Goal: Information Seeking & Learning: Learn about a topic

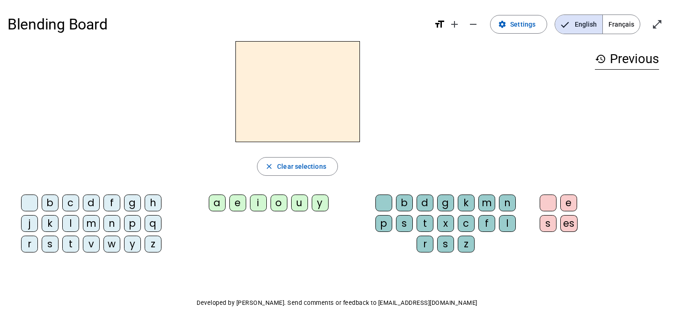
click at [454, 107] on div at bounding box center [297, 91] width 580 height 101
click at [54, 204] on div "b" at bounding box center [50, 203] width 17 height 17
click at [219, 201] on div "a" at bounding box center [217, 203] width 17 height 17
click at [425, 245] on div "r" at bounding box center [425, 244] width 17 height 17
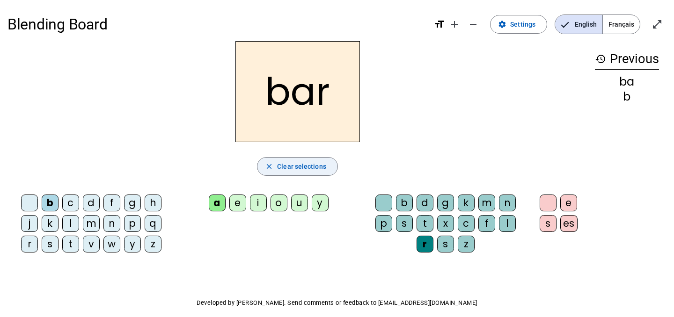
click at [304, 168] on span "Clear selections" at bounding box center [301, 166] width 49 height 11
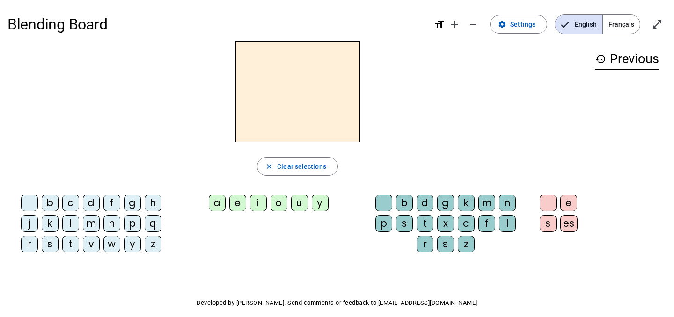
click at [109, 227] on div "n" at bounding box center [111, 223] width 17 height 17
click at [276, 207] on div "o" at bounding box center [279, 203] width 17 height 17
click at [303, 205] on div "u" at bounding box center [299, 203] width 17 height 17
click at [279, 204] on div "o" at bounding box center [279, 203] width 17 height 17
click at [300, 207] on div "u" at bounding box center [299, 203] width 17 height 17
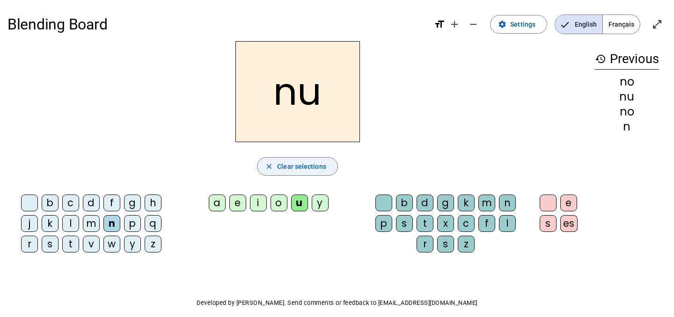
click at [283, 165] on span "Clear selections" at bounding box center [301, 166] width 49 height 11
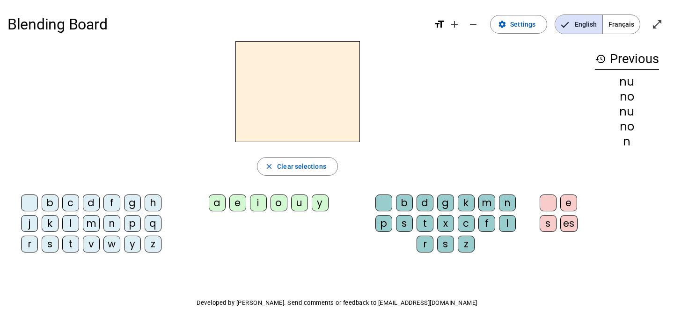
click at [132, 224] on div "p" at bounding box center [132, 223] width 17 height 17
click at [278, 202] on div "o" at bounding box center [279, 203] width 17 height 17
click at [298, 202] on div "u" at bounding box center [299, 203] width 17 height 17
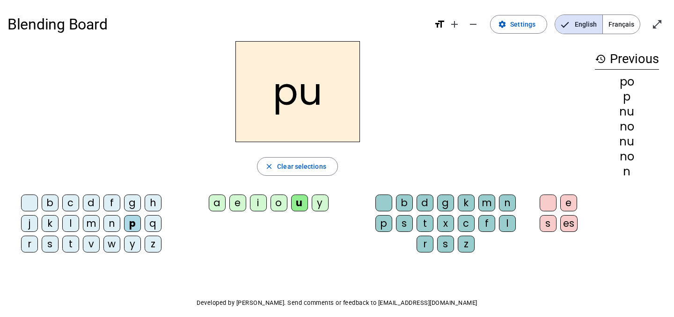
click at [427, 240] on div "r" at bounding box center [425, 244] width 17 height 17
click at [427, 162] on div "close Clear selections" at bounding box center [297, 166] width 580 height 19
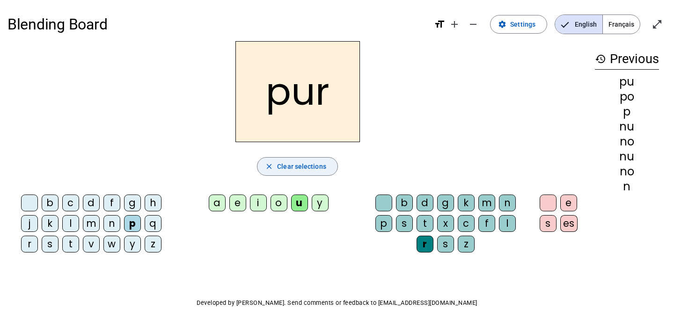
click at [309, 171] on span "Clear selections" at bounding box center [301, 166] width 49 height 11
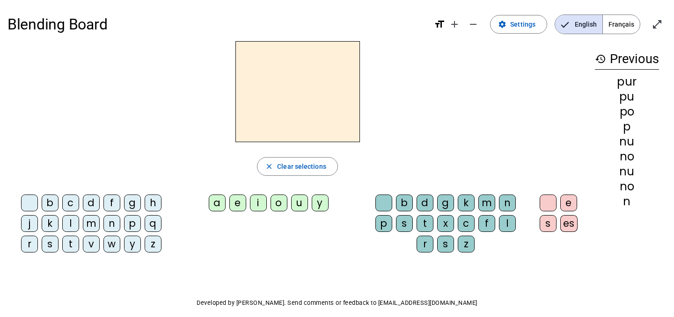
click at [599, 57] on mat-icon "history" at bounding box center [600, 58] width 11 height 11
click at [611, 57] on h3 "history Previous" at bounding box center [627, 59] width 64 height 21
click at [624, 25] on span "Français" at bounding box center [621, 24] width 37 height 19
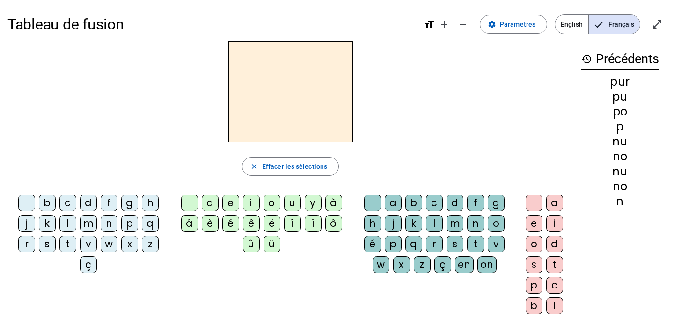
click at [110, 222] on div "n" at bounding box center [109, 223] width 17 height 17
click at [268, 205] on div "o" at bounding box center [272, 203] width 17 height 17
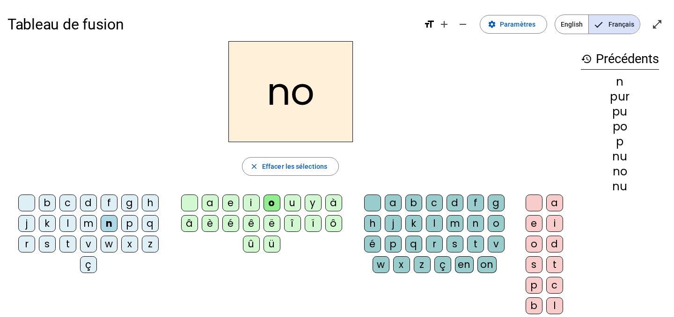
click at [291, 205] on div "u" at bounding box center [292, 203] width 17 height 17
click at [533, 228] on div "e" at bounding box center [534, 223] width 17 height 17
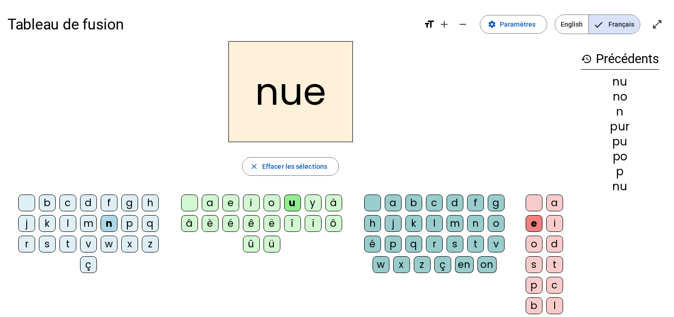
click at [477, 169] on div "close Effacer les sélections" at bounding box center [290, 166] width 566 height 19
click at [512, 25] on span "Paramètres" at bounding box center [518, 24] width 36 height 11
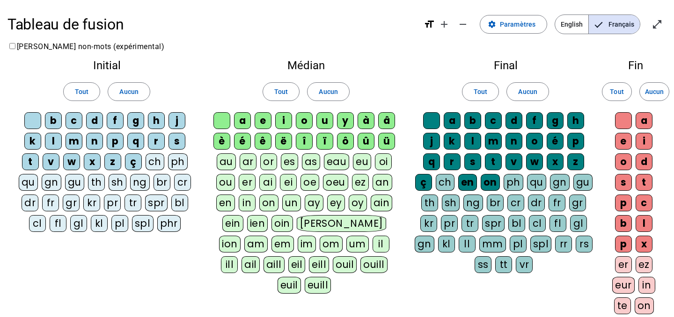
click at [316, 64] on h2 "Médian" at bounding box center [306, 65] width 185 height 11
click at [275, 88] on span "Tout" at bounding box center [281, 91] width 14 height 11
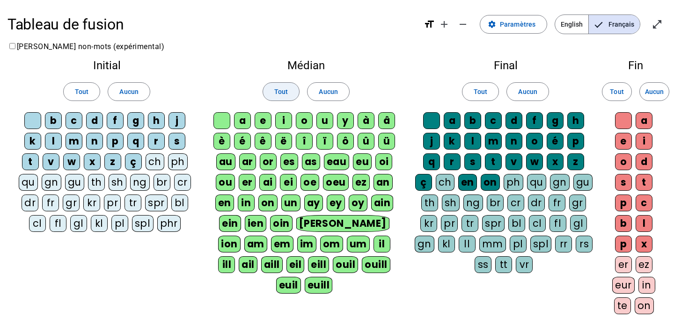
click at [275, 88] on span "Tout" at bounding box center [281, 91] width 14 height 11
click at [335, 93] on span "Aucun" at bounding box center [328, 91] width 19 height 11
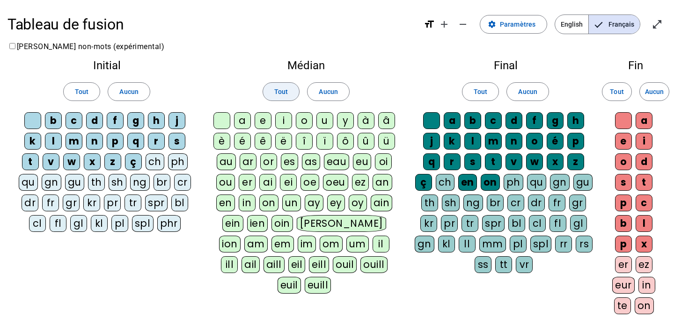
click at [284, 88] on span "Tout" at bounding box center [281, 91] width 14 height 11
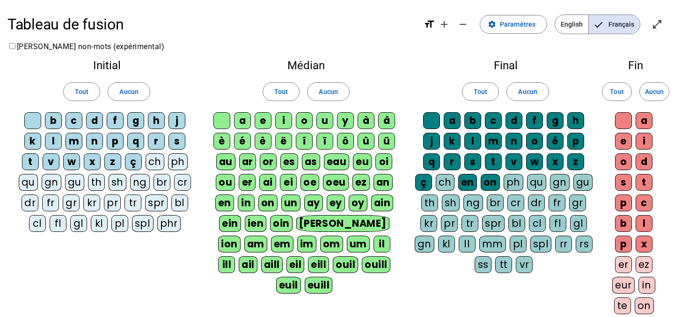
click at [353, 67] on h2 "Médian" at bounding box center [306, 65] width 185 height 11
click at [303, 61] on h2 "Médian" at bounding box center [306, 65] width 185 height 11
click at [216, 17] on h1 "Tableau de fusion" at bounding box center [211, 24] width 409 height 30
click at [246, 115] on div "a" at bounding box center [242, 120] width 17 height 17
click at [265, 122] on div "e" at bounding box center [263, 120] width 17 height 17
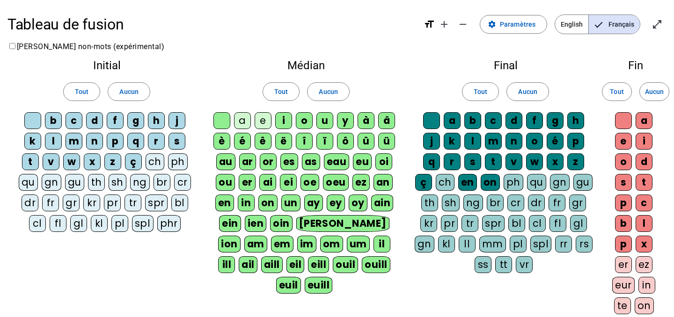
click at [239, 119] on div "a" at bounding box center [242, 120] width 17 height 17
click at [265, 123] on div "e" at bounding box center [263, 120] width 17 height 17
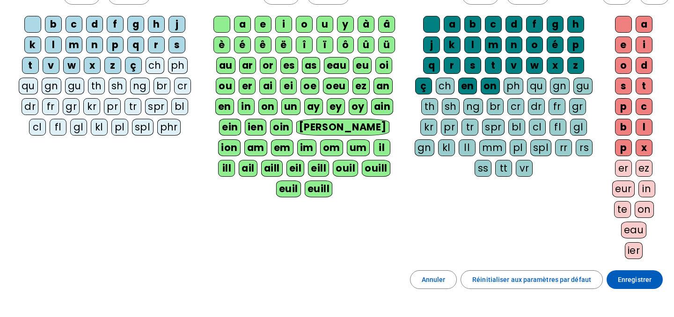
scroll to position [166, 0]
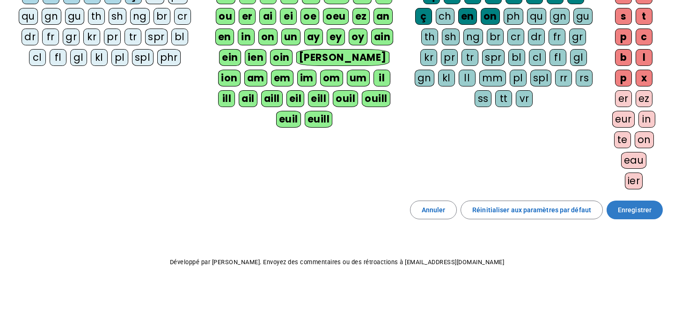
click at [626, 216] on span at bounding box center [635, 210] width 56 height 22
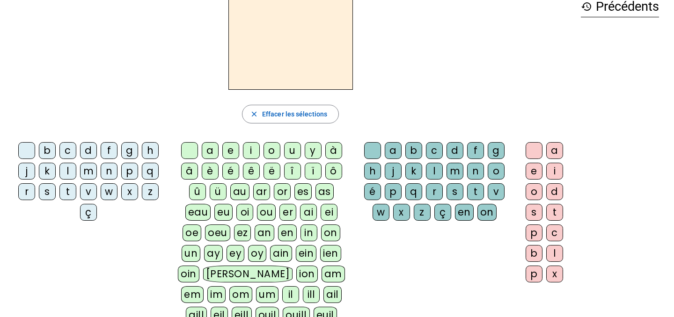
scroll to position [59, 0]
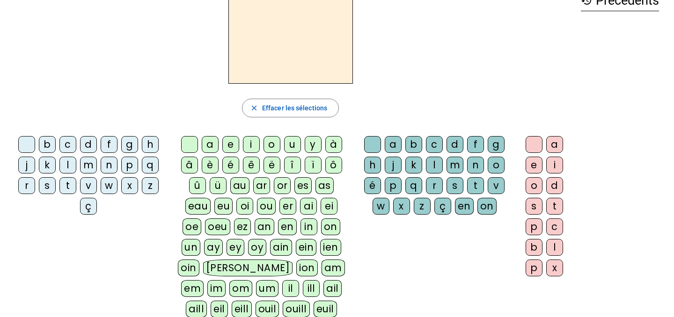
click at [104, 159] on div "n" at bounding box center [109, 165] width 17 height 17
click at [273, 206] on div "ou" at bounding box center [266, 206] width 19 height 17
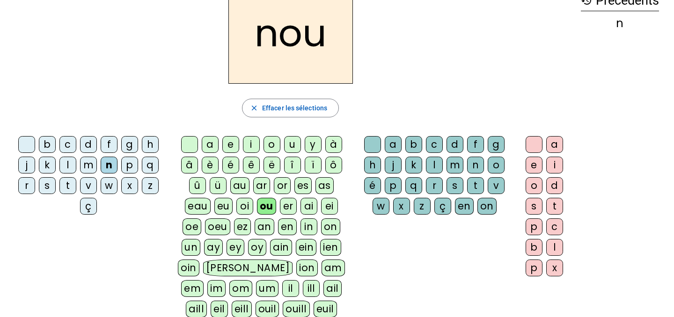
click at [531, 203] on div "s" at bounding box center [534, 206] width 17 height 17
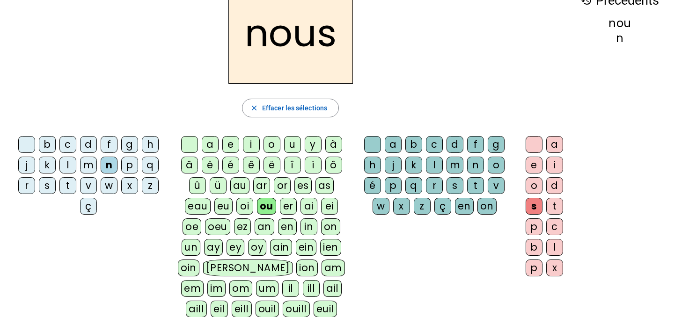
click at [549, 66] on div "nous" at bounding box center [290, 33] width 566 height 101
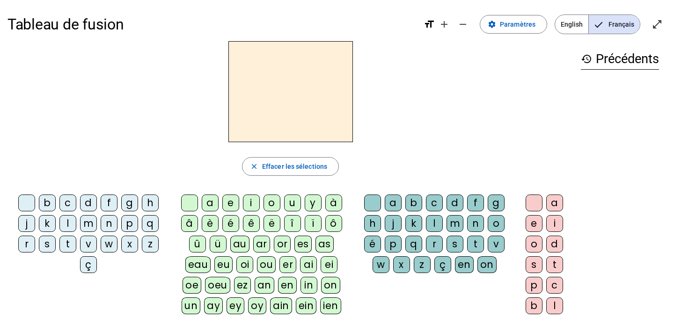
click at [452, 119] on div at bounding box center [290, 91] width 566 height 101
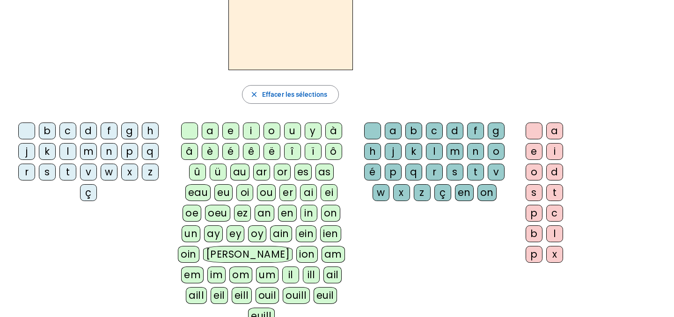
scroll to position [68, 0]
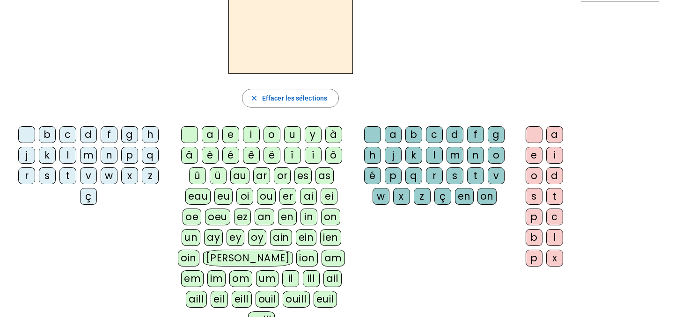
click at [210, 132] on div "a" at bounding box center [210, 134] width 17 height 17
click at [451, 154] on div "m" at bounding box center [455, 155] width 17 height 17
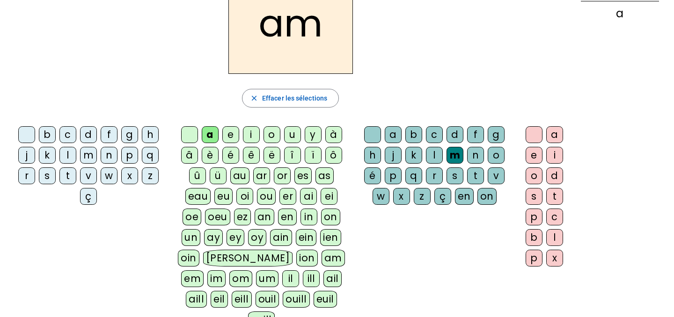
click at [248, 135] on div "i" at bounding box center [251, 134] width 17 height 17
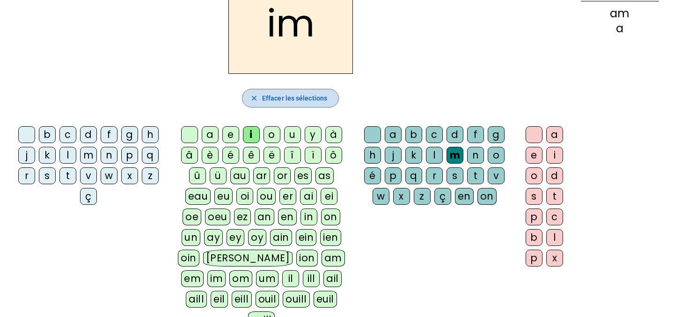
click at [296, 105] on span "button" at bounding box center [291, 98] width 96 height 22
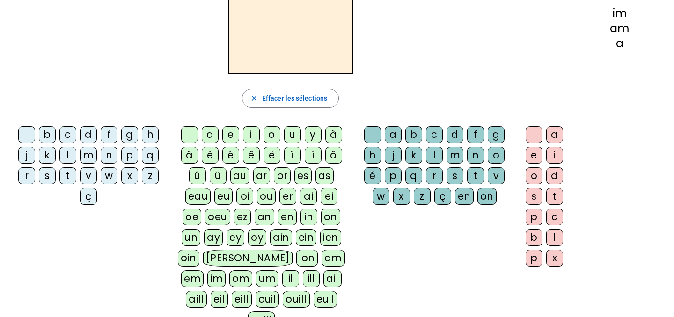
click at [214, 135] on div "a" at bounding box center [210, 134] width 17 height 17
click at [453, 149] on div "m" at bounding box center [455, 155] width 17 height 17
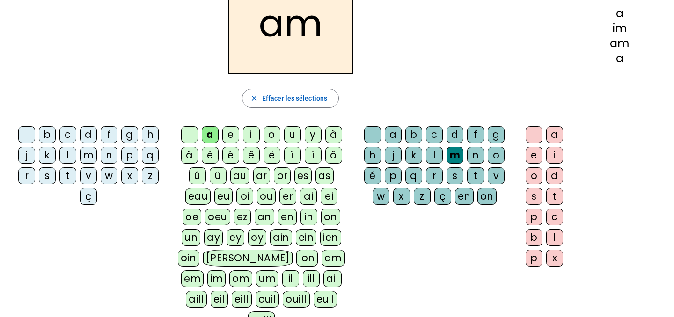
click at [556, 160] on div "i" at bounding box center [554, 155] width 17 height 17
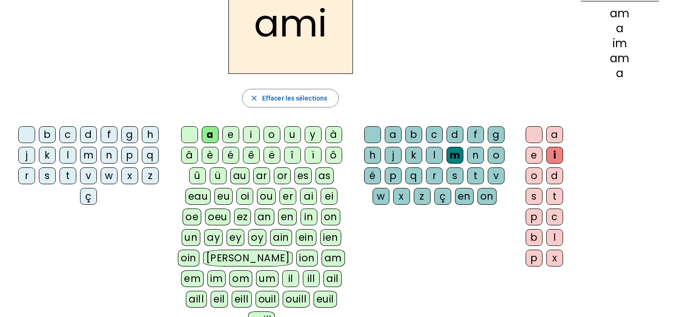
click at [601, 174] on div "history Précédents am a im am a" at bounding box center [620, 147] width 93 height 348
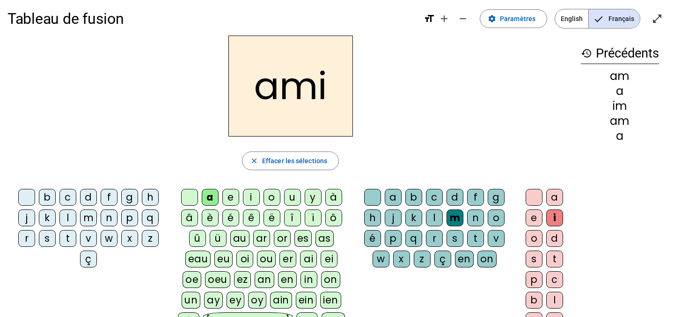
scroll to position [0, 0]
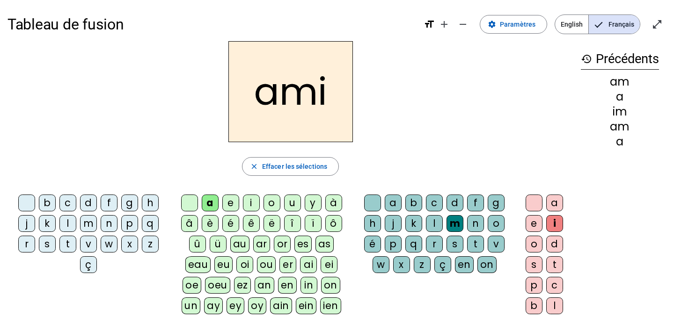
click at [587, 63] on mat-icon "history" at bounding box center [586, 58] width 11 height 11
click at [583, 57] on mat-icon "history" at bounding box center [586, 58] width 11 height 11
click at [504, 82] on div "ami" at bounding box center [290, 91] width 566 height 101
